Goal: Task Accomplishment & Management: Use online tool/utility

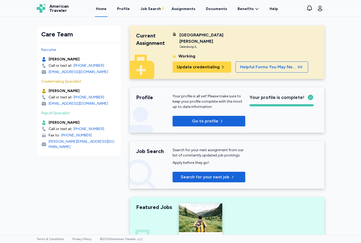
click at [320, 8] on icon "button" at bounding box center [320, 8] width 6 height 6
click at [128, 9] on link "Profile" at bounding box center [123, 8] width 15 height 17
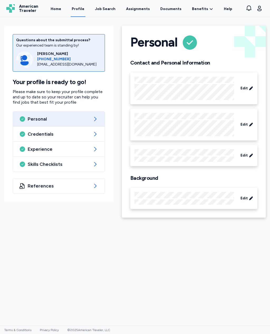
click at [115, 6] on div "Job Search" at bounding box center [105, 8] width 21 height 5
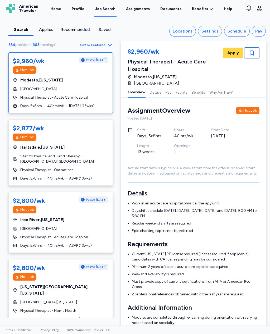
click at [191, 32] on div "Locations" at bounding box center [183, 31] width 20 height 6
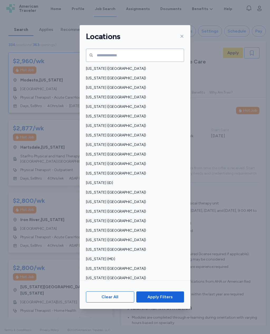
click at [101, 199] on span "[US_STATE] ([GEOGRAPHIC_DATA])" at bounding box center [133, 201] width 95 height 5
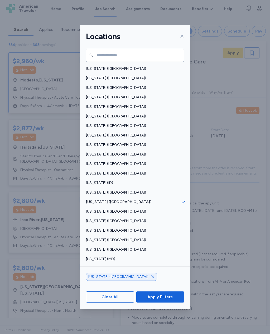
click at [102, 190] on span "[US_STATE] ([GEOGRAPHIC_DATA])" at bounding box center [133, 192] width 95 height 5
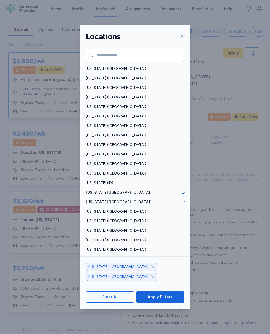
click at [172, 302] on button "Apply Filters" at bounding box center [161, 296] width 48 height 11
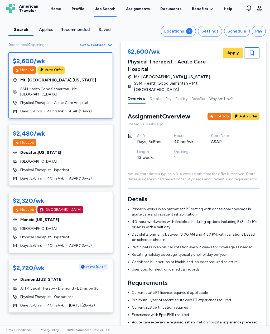
click at [210, 29] on div "Settings" at bounding box center [210, 31] width 17 height 6
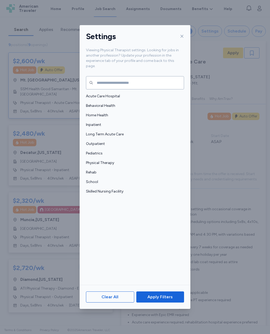
click at [106, 189] on span "Skilled Nursing Facility" at bounding box center [133, 191] width 95 height 5
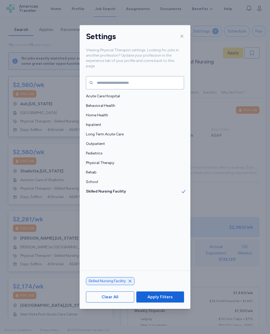
click at [118, 160] on span "Physical Therapy" at bounding box center [133, 162] width 95 height 5
click at [177, 300] on span "Apply Filters" at bounding box center [160, 296] width 39 height 6
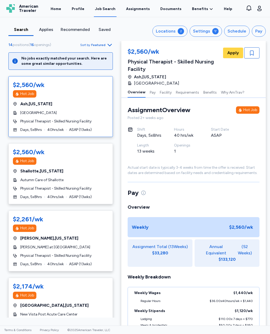
click at [183, 32] on div "2" at bounding box center [181, 31] width 6 height 6
click at [213, 30] on button "Settings" at bounding box center [206, 31] width 32 height 11
click at [169, 33] on div "Locations" at bounding box center [166, 31] width 20 height 6
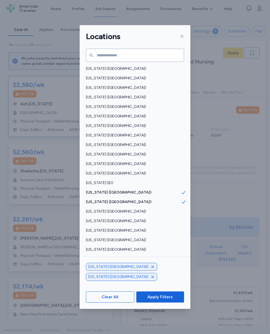
click at [151, 269] on span "button" at bounding box center [153, 266] width 4 height 4
click at [151, 279] on icon "button" at bounding box center [153, 276] width 4 height 4
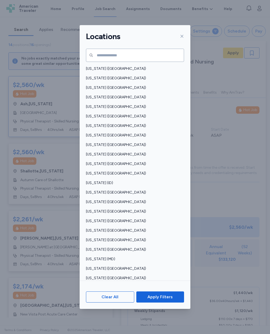
click at [166, 302] on button "Apply Filters" at bounding box center [161, 296] width 48 height 11
